Goal: Task Accomplishment & Management: Manage account settings

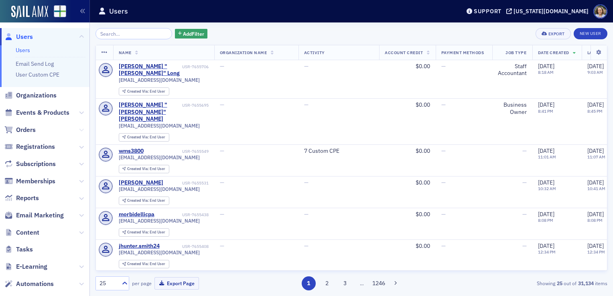
click at [79, 129] on icon at bounding box center [81, 130] width 5 height 5
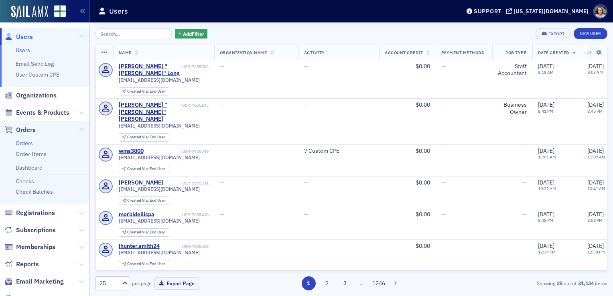
click at [30, 142] on link "Orders" at bounding box center [24, 143] width 17 height 7
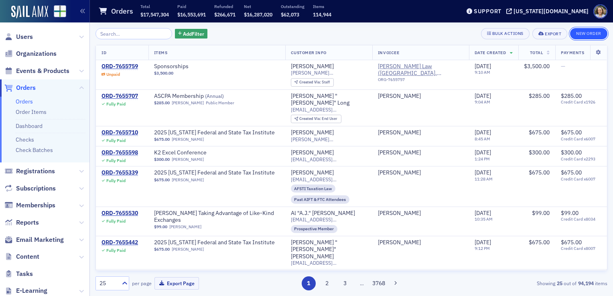
click at [594, 35] on button "New Order" at bounding box center [588, 33] width 37 height 11
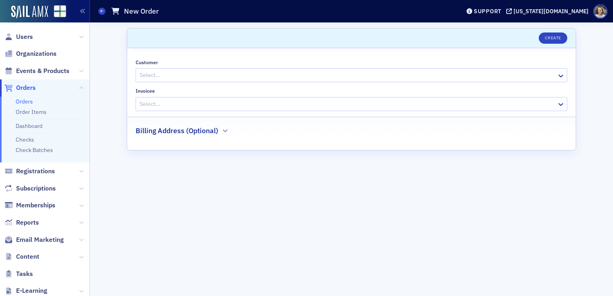
click at [486, 73] on div at bounding box center [347, 75] width 417 height 10
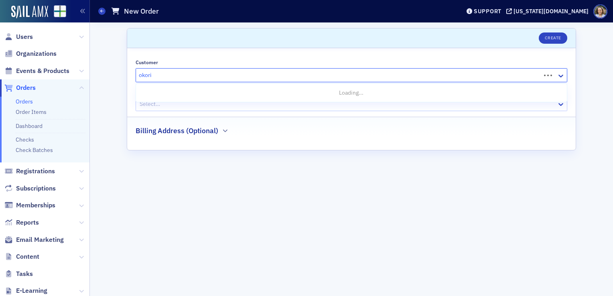
type input "[PERSON_NAME]"
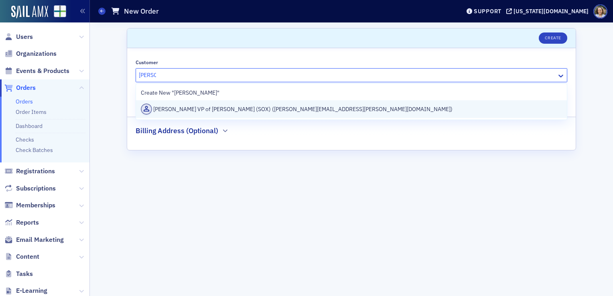
click at [391, 117] on div "[PERSON_NAME] VP of [PERSON_NAME] (SOX) ([PERSON_NAME][EMAIL_ADDRESS][PERSON_NA…" at bounding box center [351, 109] width 431 height 18
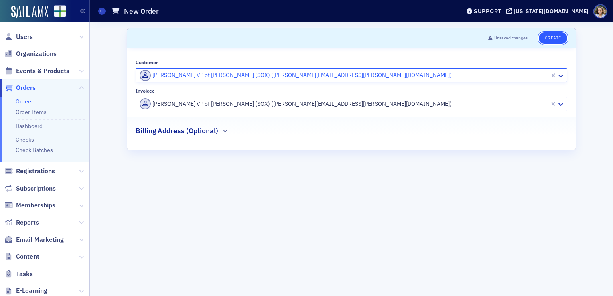
click at [553, 40] on button "Create" at bounding box center [552, 37] width 28 height 11
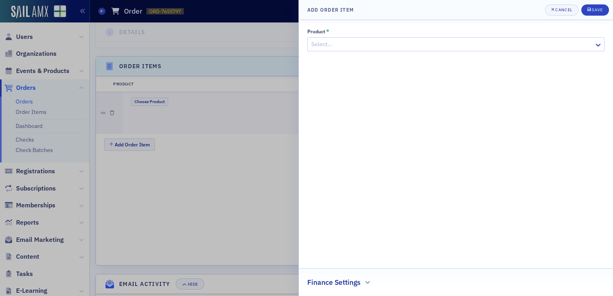
scroll to position [238, 0]
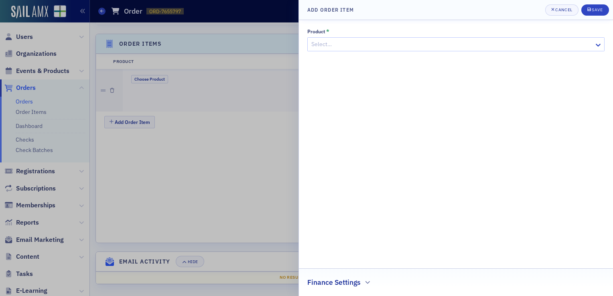
click at [515, 43] on div at bounding box center [451, 44] width 283 height 10
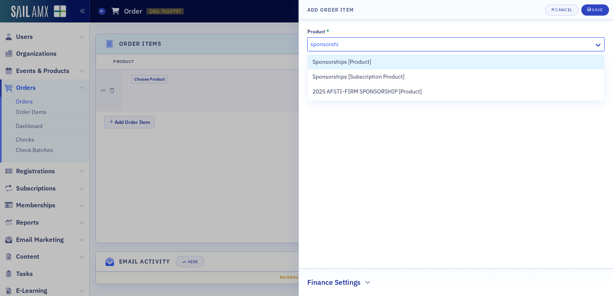
type input "sponsorship"
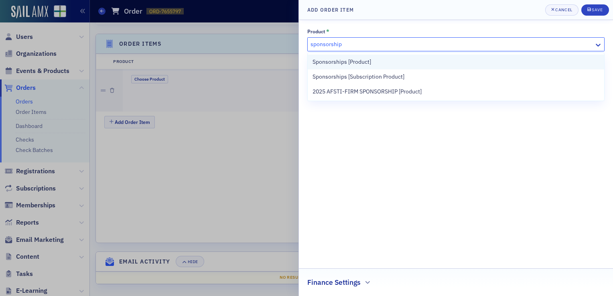
click at [476, 59] on div "Sponsorships [Product]" at bounding box center [455, 62] width 287 height 8
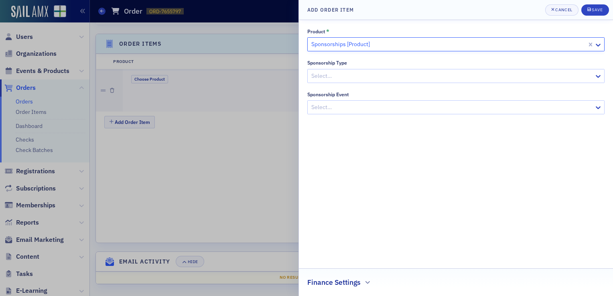
click at [509, 74] on div at bounding box center [451, 76] width 283 height 10
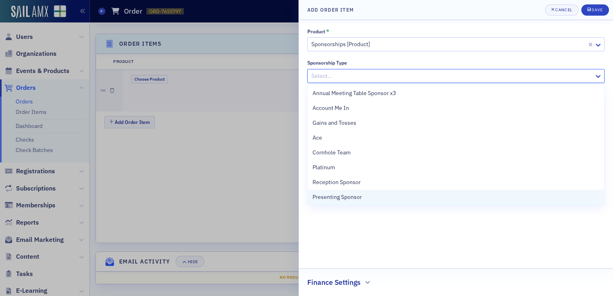
click at [439, 201] on div "Presenting Sponsor" at bounding box center [455, 197] width 287 height 8
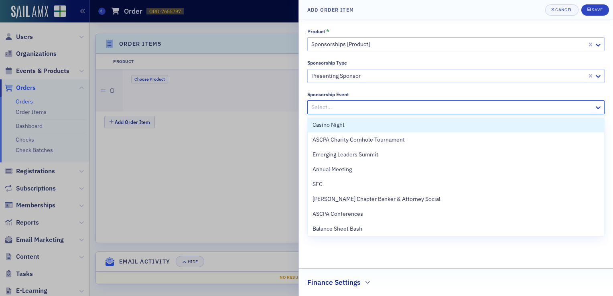
click at [518, 101] on div "Select…" at bounding box center [455, 107] width 297 height 14
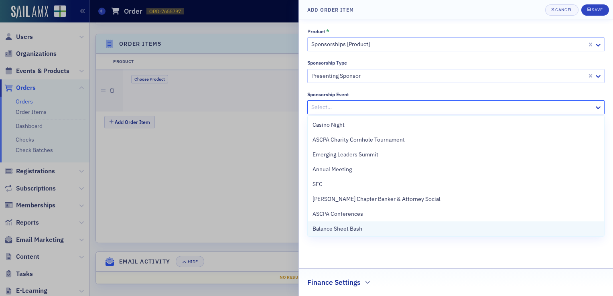
click at [482, 229] on div "Balance Sheet Bash" at bounding box center [455, 229] width 287 height 8
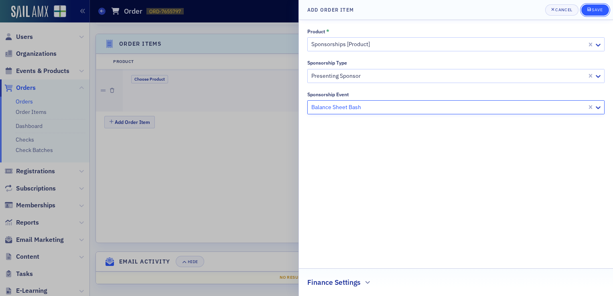
click at [591, 14] on button "Save" at bounding box center [595, 9] width 28 height 11
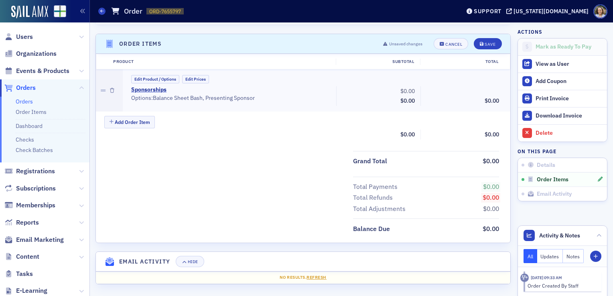
click at [403, 90] on span "$0.00" at bounding box center [407, 90] width 14 height 7
click at [201, 78] on button "Edit Prices" at bounding box center [195, 79] width 27 height 8
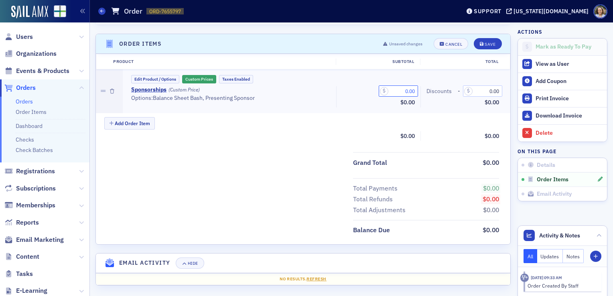
click at [404, 86] on input "0.00" at bounding box center [398, 90] width 39 height 11
type input "5,000.00"
click at [484, 43] on div "Save" at bounding box center [489, 44] width 11 height 4
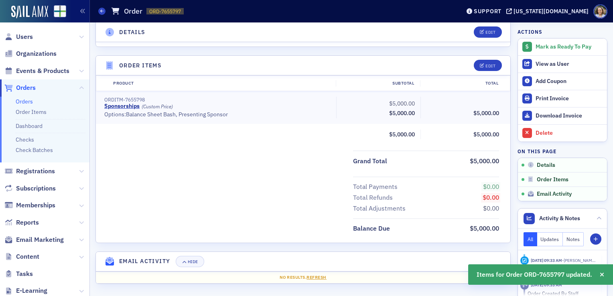
scroll to position [215, 0]
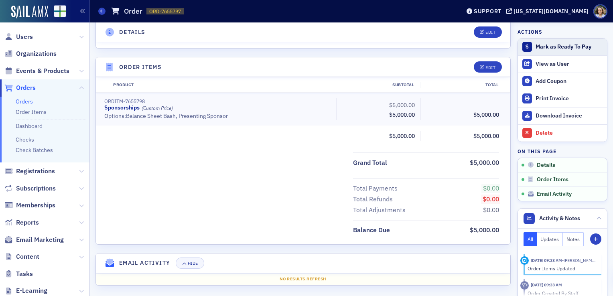
click at [576, 43] on div "Mark as Ready To Pay" at bounding box center [568, 46] width 67 height 7
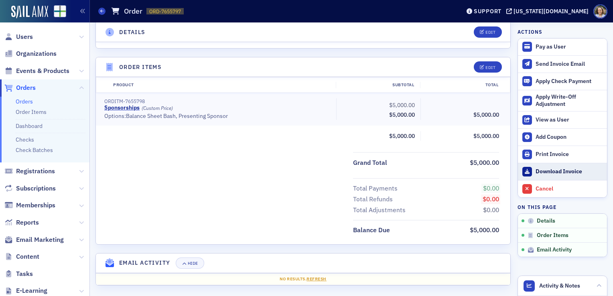
click at [560, 168] on div "Download Invoice" at bounding box center [568, 171] width 67 height 7
click at [360, 24] on header "Details Edit" at bounding box center [303, 32] width 414 height 20
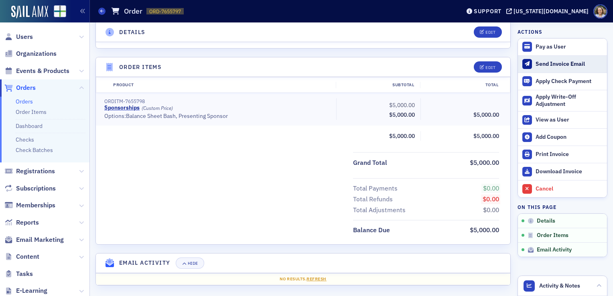
click at [575, 64] on div "Send Invoice Email" at bounding box center [568, 64] width 67 height 7
